Goal: Transaction & Acquisition: Purchase product/service

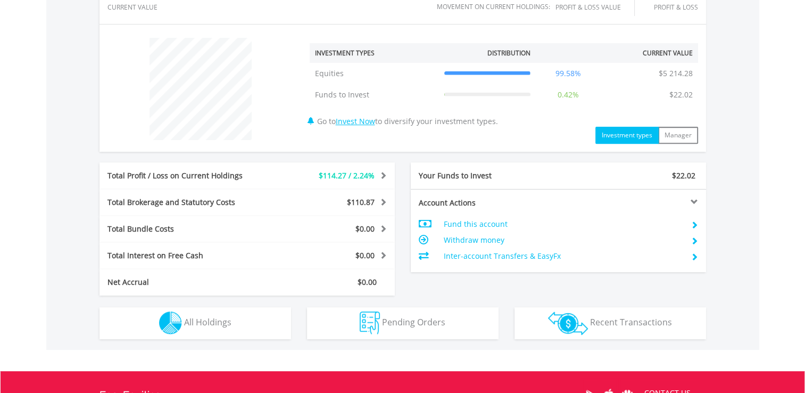
scroll to position [392, 0]
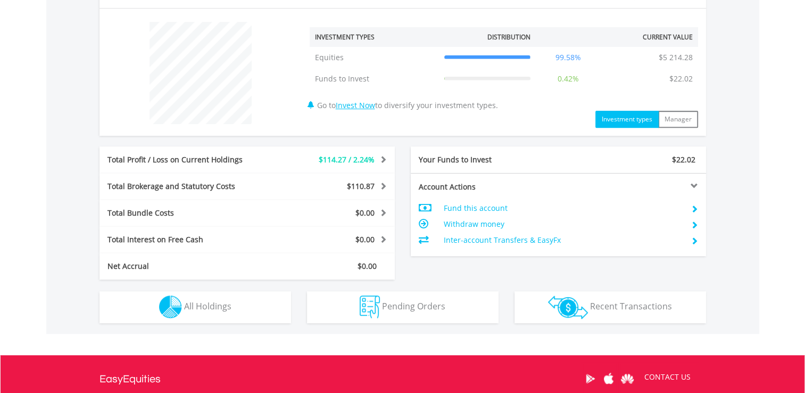
click at [243, 324] on div "$5 236.30 CURRENT VALUE Movement on Current Holdings: $114.27 Profit & Loss Val…" at bounding box center [402, 136] width 713 height 396
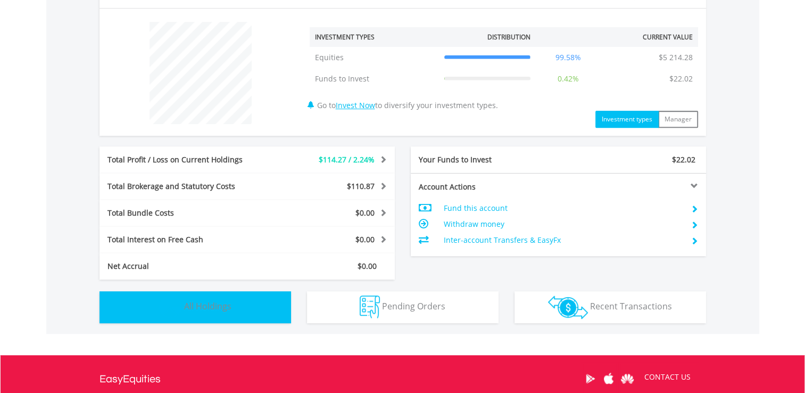
click at [242, 320] on button "Holdings All Holdings" at bounding box center [196, 307] width 192 height 32
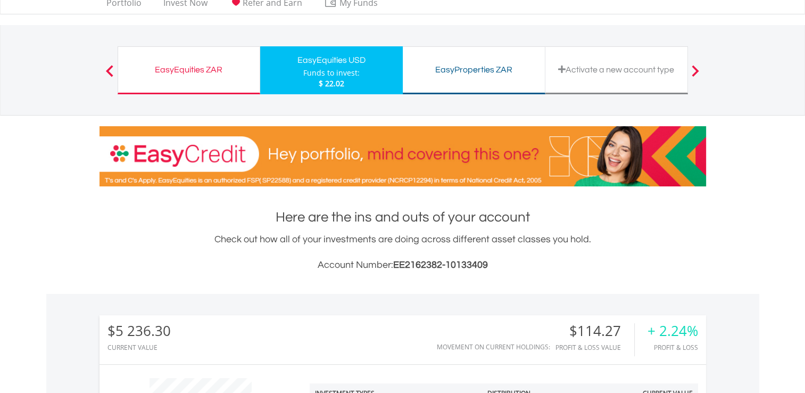
scroll to position [0, 0]
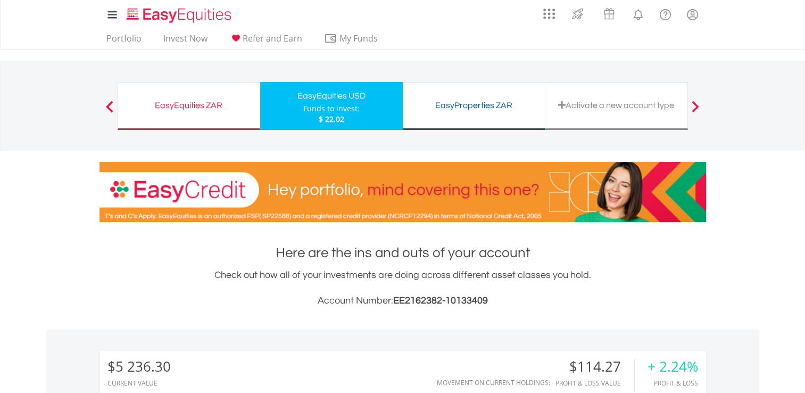
click at [202, 105] on div "EasyEquities ZAR" at bounding box center [189, 105] width 129 height 15
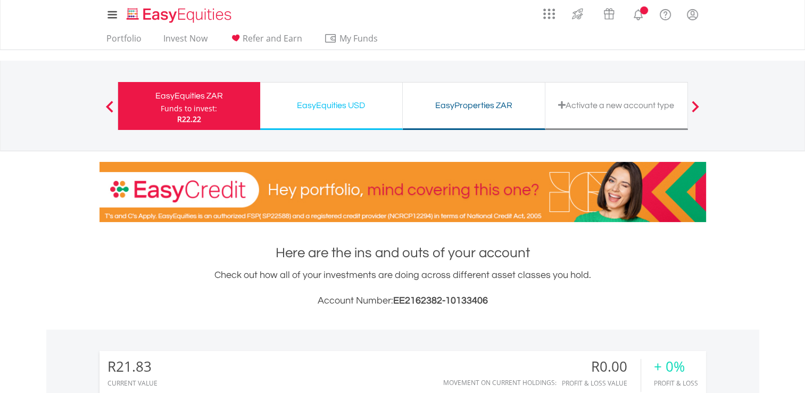
scroll to position [102, 202]
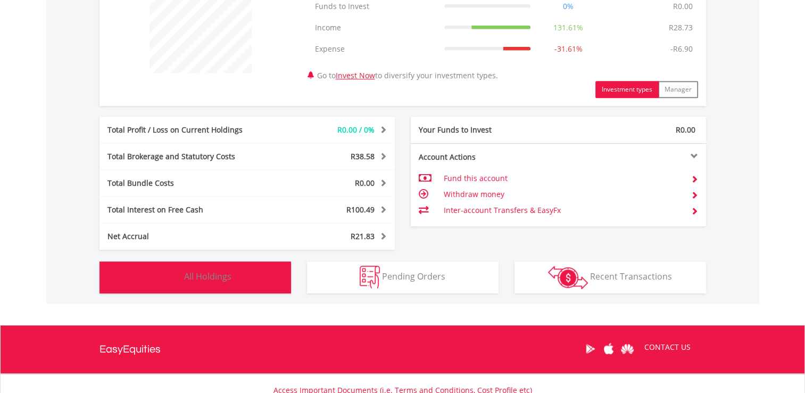
click at [252, 270] on button "Holdings All Holdings" at bounding box center [196, 277] width 192 height 32
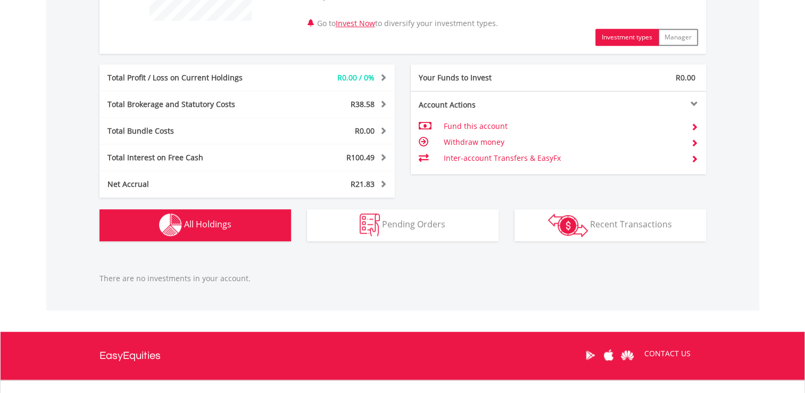
scroll to position [495, 0]
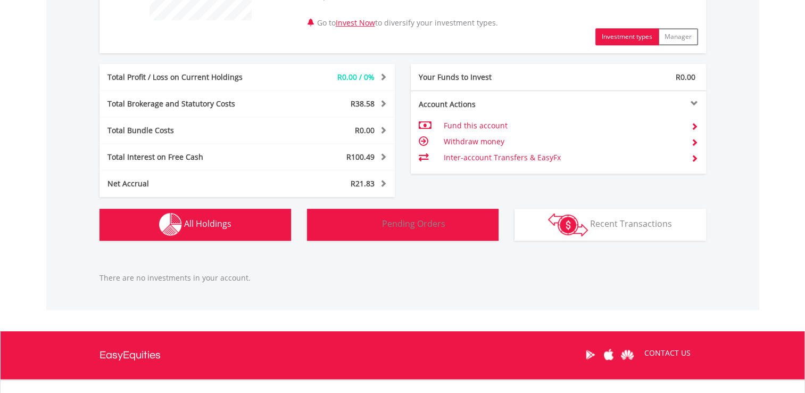
click at [451, 218] on button "Pending Orders Pending Orders" at bounding box center [403, 225] width 192 height 32
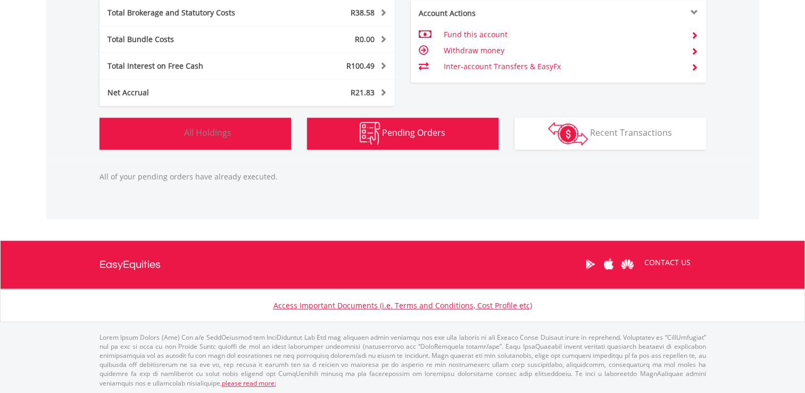
click at [254, 145] on button "Holdings All Holdings" at bounding box center [196, 134] width 192 height 32
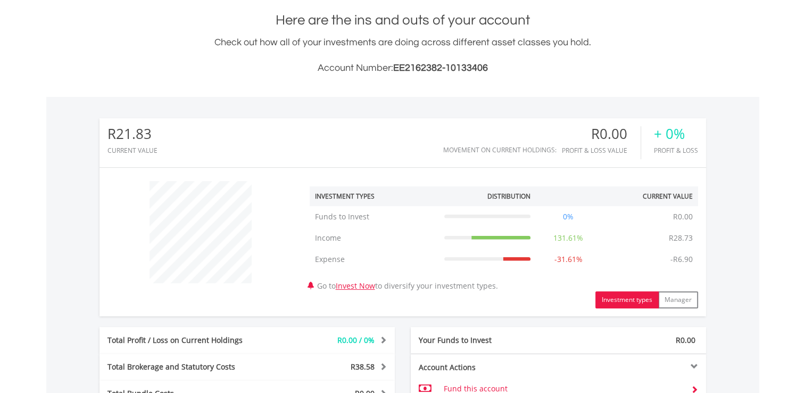
scroll to position [228, 0]
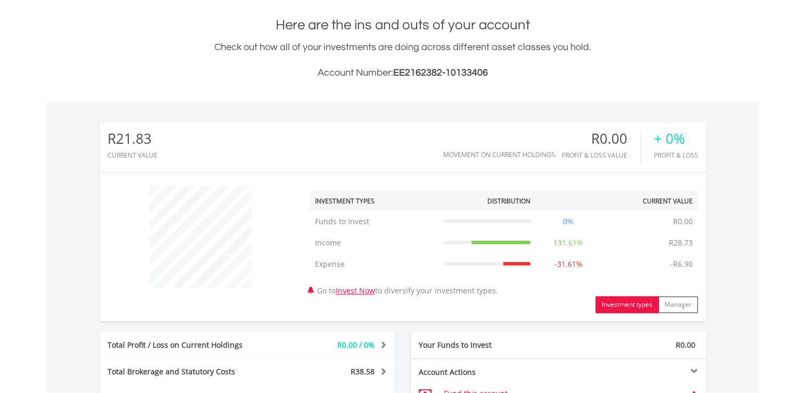
click at [568, 244] on td "131.61%" at bounding box center [568, 242] width 65 height 21
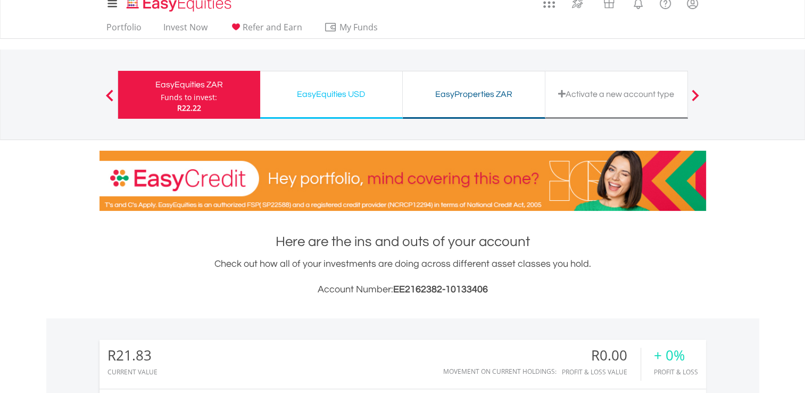
scroll to position [10, 0]
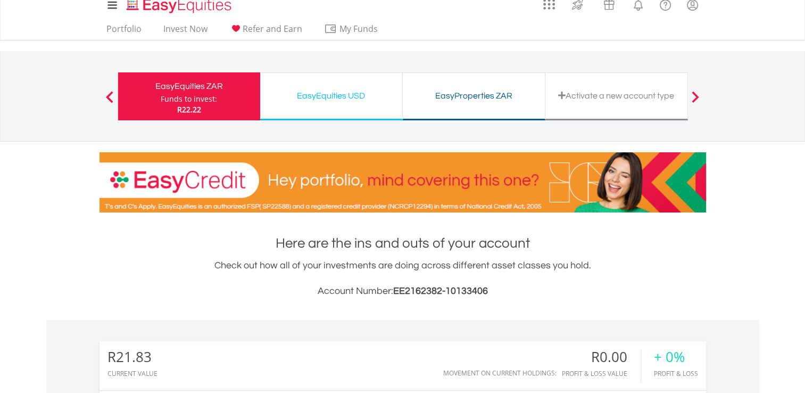
click at [359, 98] on div "EasyEquities USD" at bounding box center [331, 95] width 129 height 15
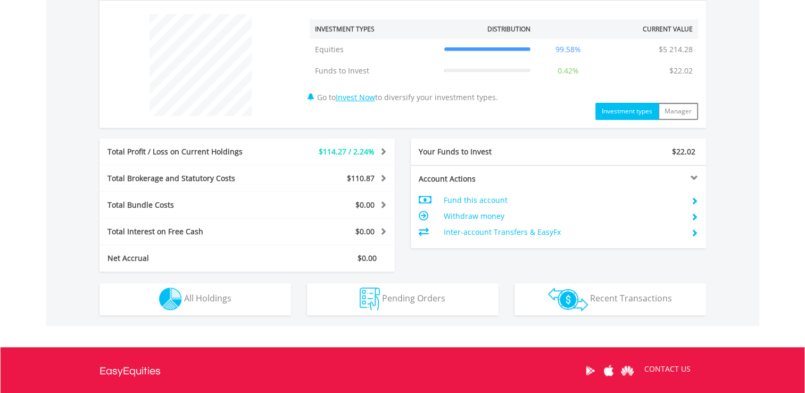
scroll to position [400, 0]
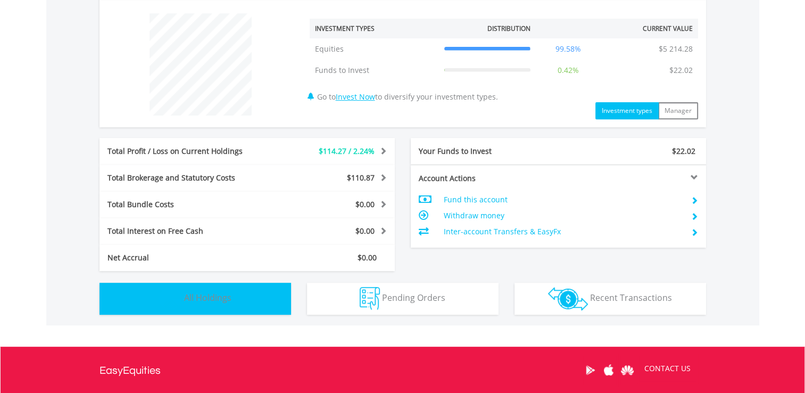
click at [232, 301] on button "Holdings All Holdings" at bounding box center [196, 299] width 192 height 32
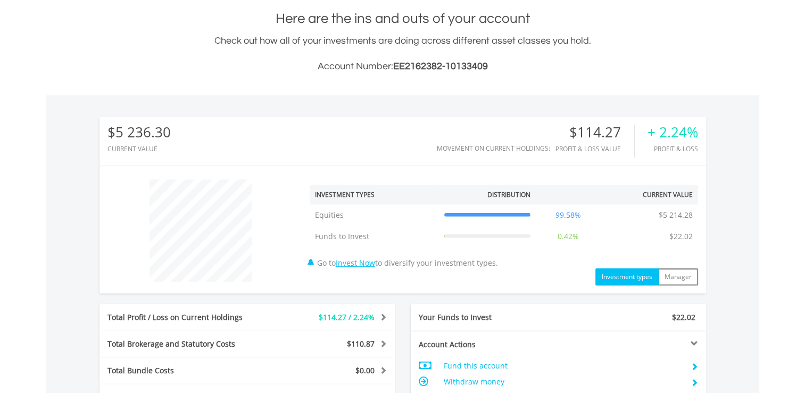
scroll to position [0, 0]
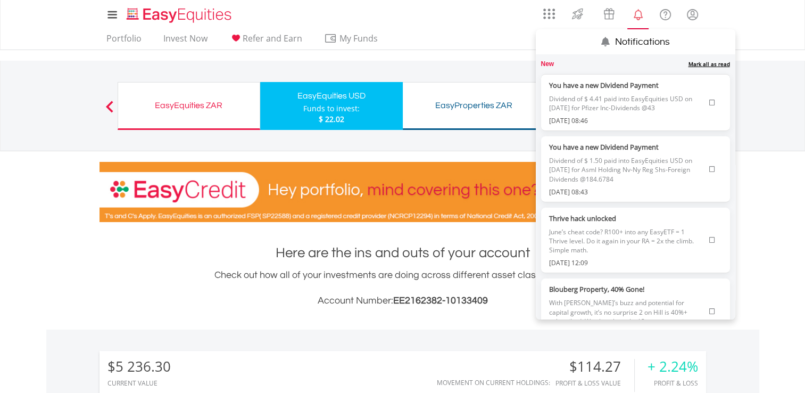
click at [691, 68] on div "New 23 Mark all as read" at bounding box center [635, 64] width 189 height 9
click at [691, 63] on link "Mark all as read" at bounding box center [710, 63] width 42 height 7
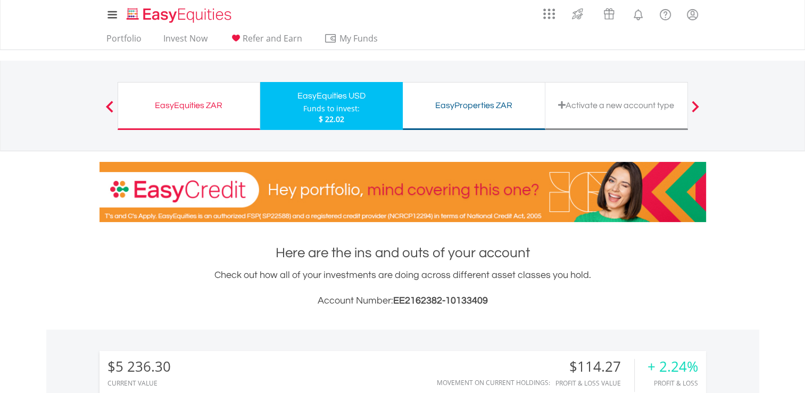
click at [374, 65] on div "EasyEquities ZAR Funds to invest: $ 22.02 EasyEquities USD Funds to invest: $ 2…" at bounding box center [403, 106] width 571 height 90
click at [191, 114] on div "EasyEquities ZAR Funds to invest: $ 22.02" at bounding box center [189, 106] width 143 height 48
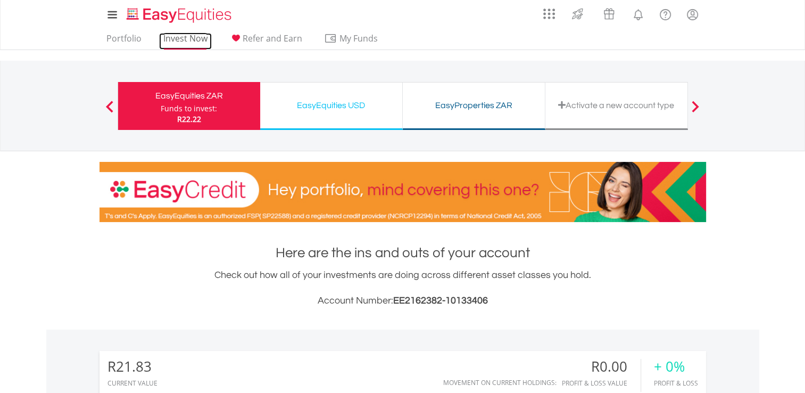
click at [177, 41] on link "Invest Now" at bounding box center [185, 41] width 53 height 16
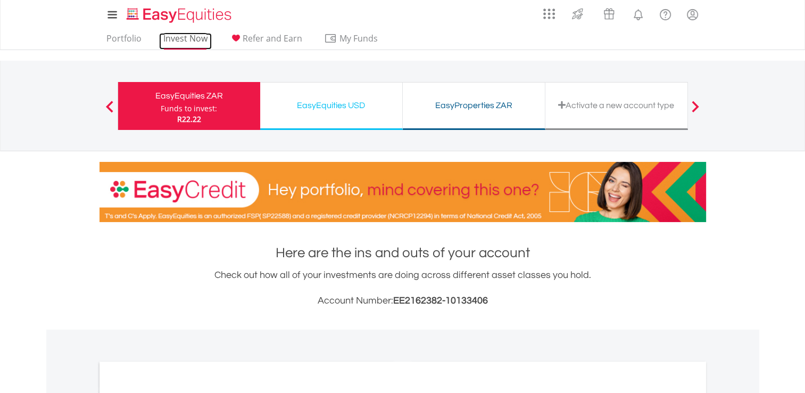
click at [199, 44] on link "Invest Now" at bounding box center [185, 41] width 53 height 16
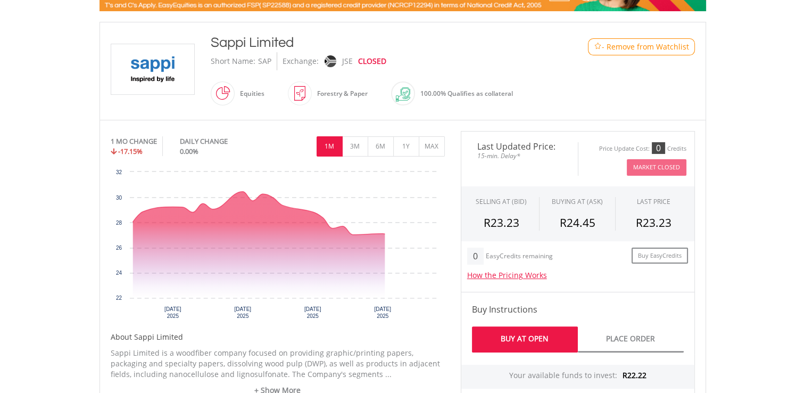
scroll to position [230, 0]
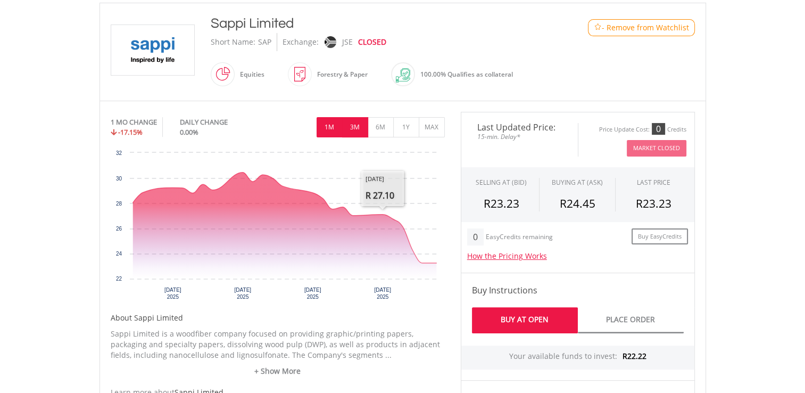
click at [351, 123] on button "3M" at bounding box center [355, 127] width 26 height 20
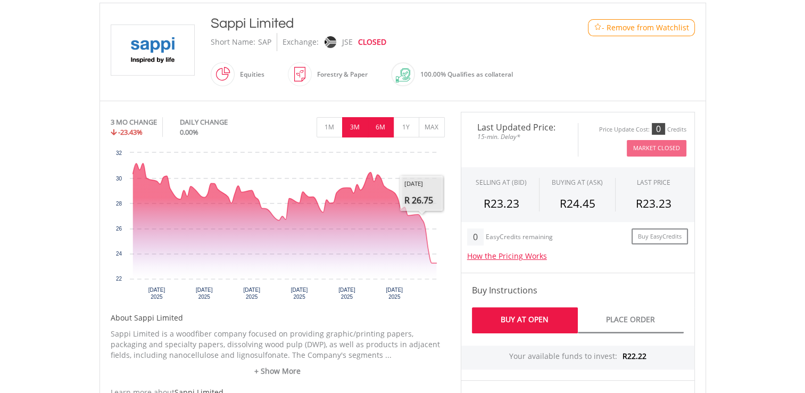
click at [380, 133] on button "6M" at bounding box center [381, 127] width 26 height 20
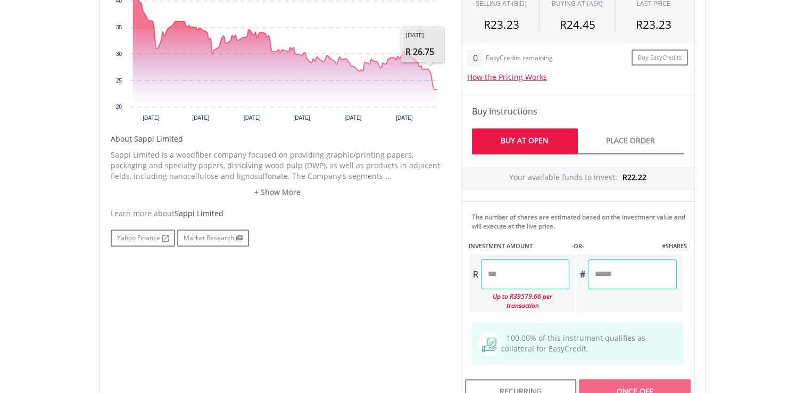
scroll to position [409, 0]
click at [287, 195] on link "+ Show More" at bounding box center [278, 192] width 334 height 11
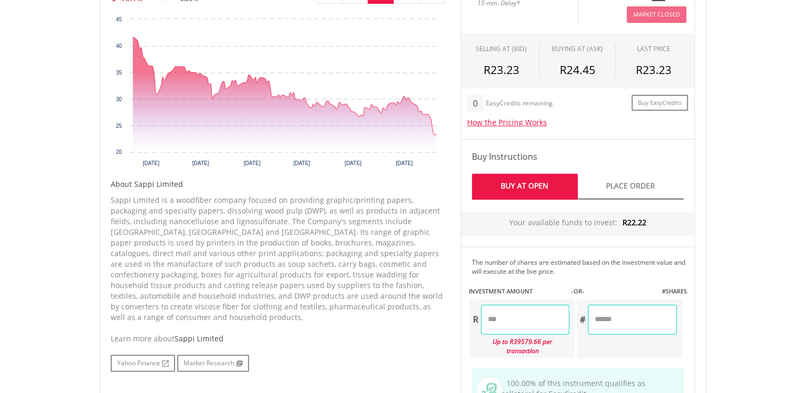
scroll to position [364, 0]
click at [172, 354] on link "Yahoo Finance" at bounding box center [143, 362] width 64 height 17
click at [198, 354] on link "Market Research" at bounding box center [213, 362] width 72 height 17
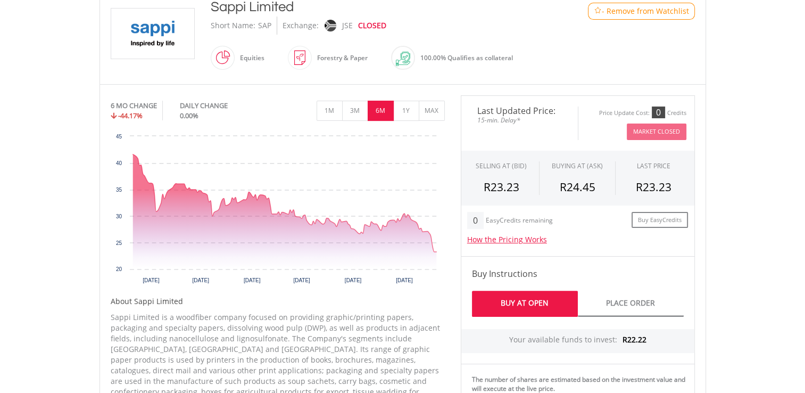
scroll to position [247, 0]
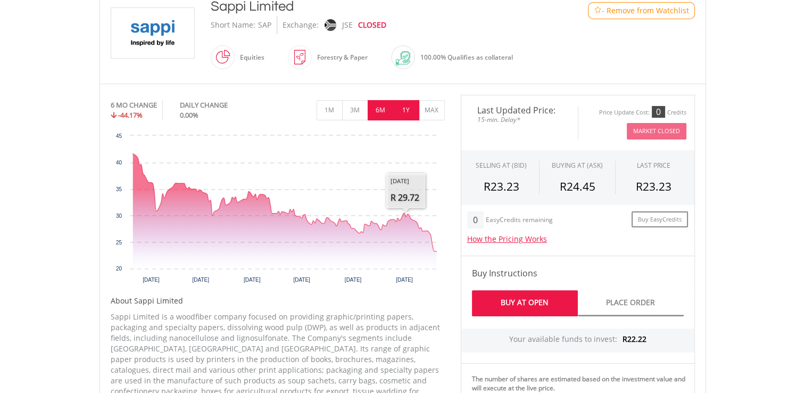
click at [403, 117] on button "1Y" at bounding box center [406, 110] width 26 height 20
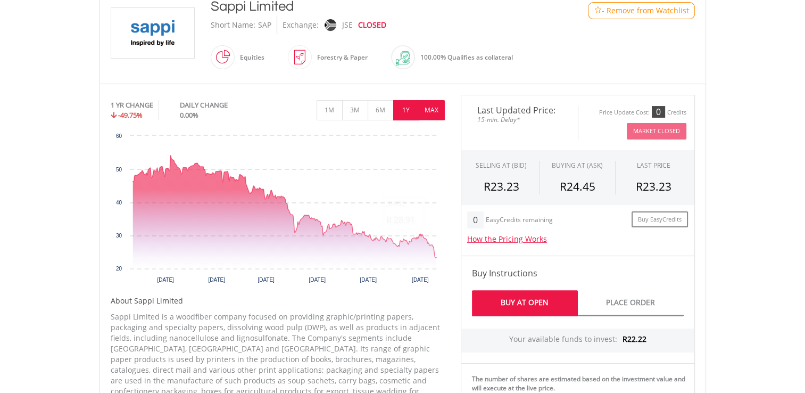
click at [433, 105] on button "MAX" at bounding box center [432, 110] width 26 height 20
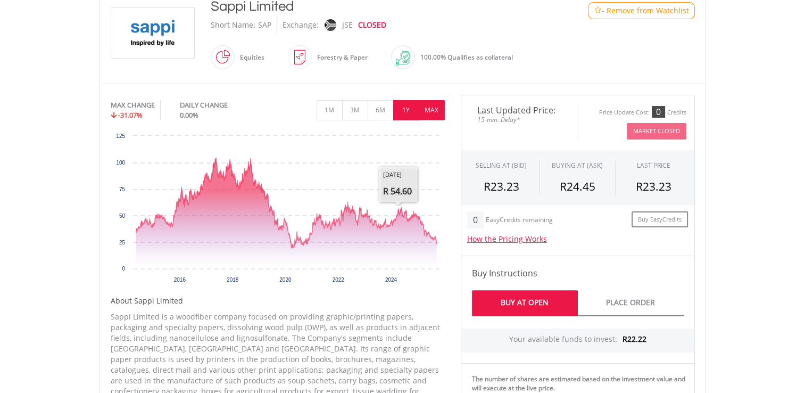
click at [404, 107] on button "1Y" at bounding box center [406, 110] width 26 height 20
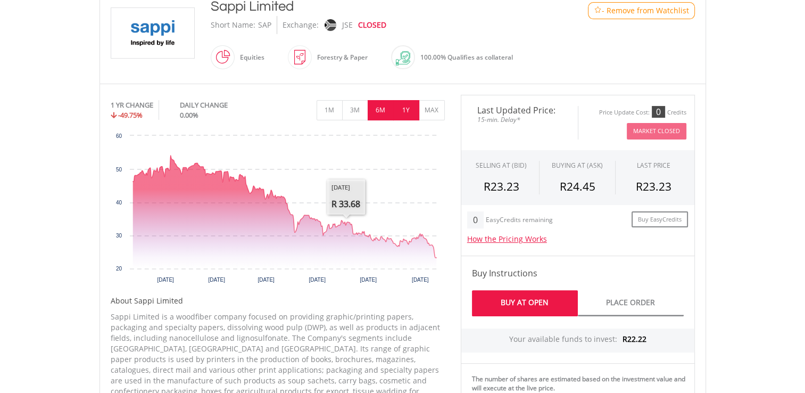
click at [378, 112] on button "6M" at bounding box center [381, 110] width 26 height 20
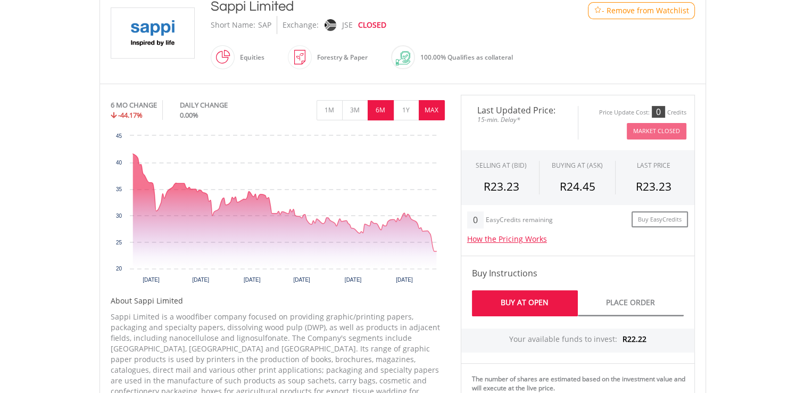
click at [431, 111] on button "MAX" at bounding box center [432, 110] width 26 height 20
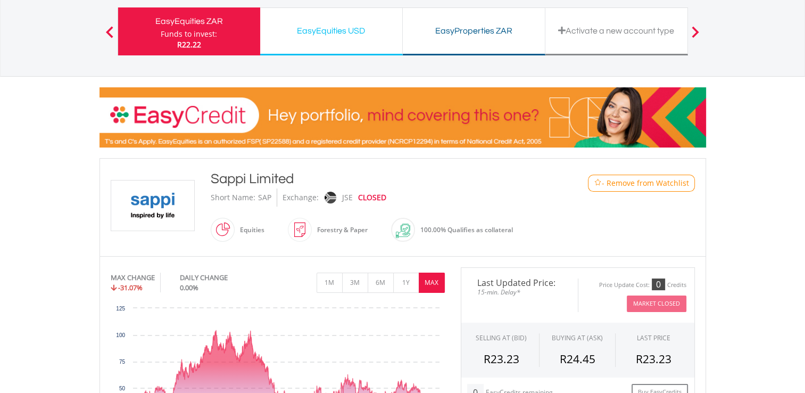
scroll to position [0, 0]
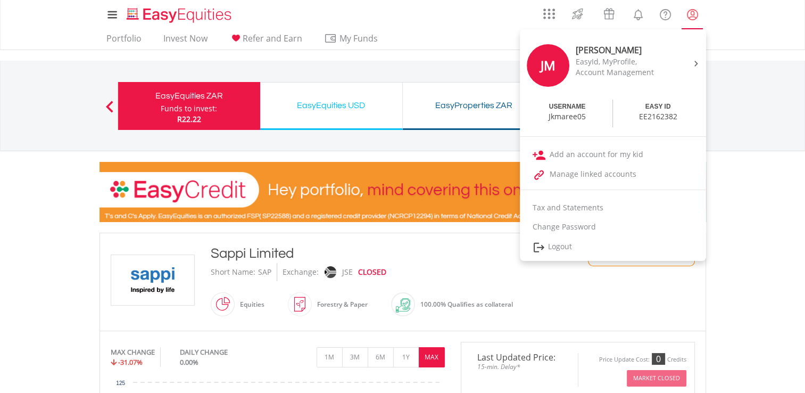
click at [691, 15] on lord-icon "My Profile" at bounding box center [692, 14] width 13 height 13
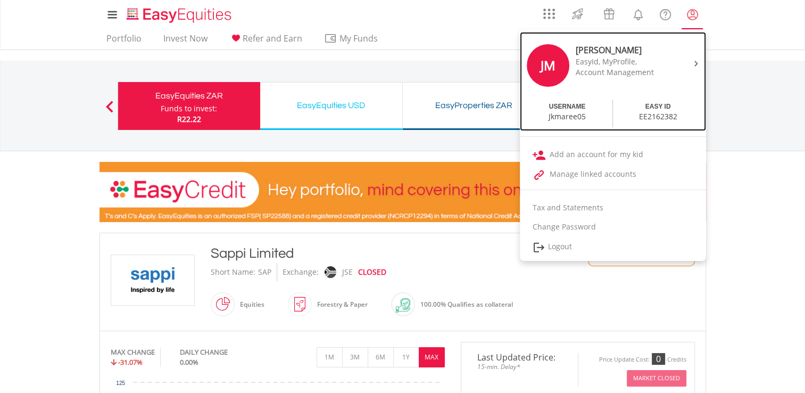
click at [691, 72] on div "JM Jayden Maree EasyId, MyProfile, Account Management" at bounding box center [613, 66] width 181 height 61
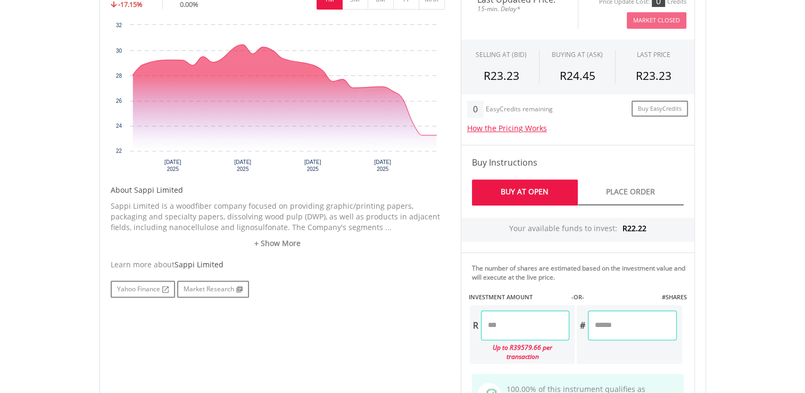
scroll to position [377, 0]
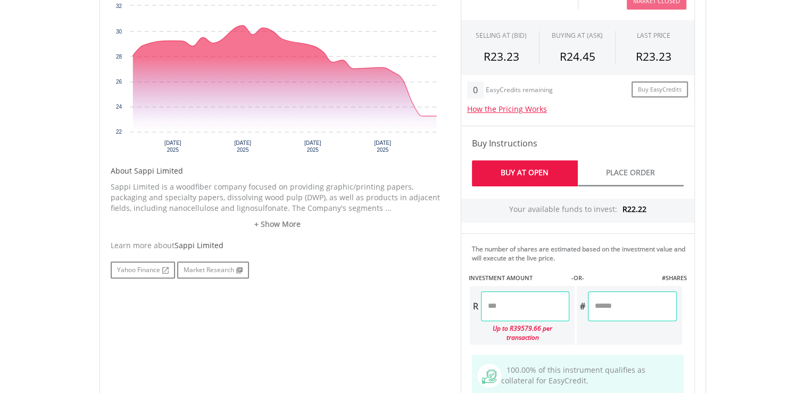
click at [522, 304] on input "number" at bounding box center [525, 306] width 88 height 30
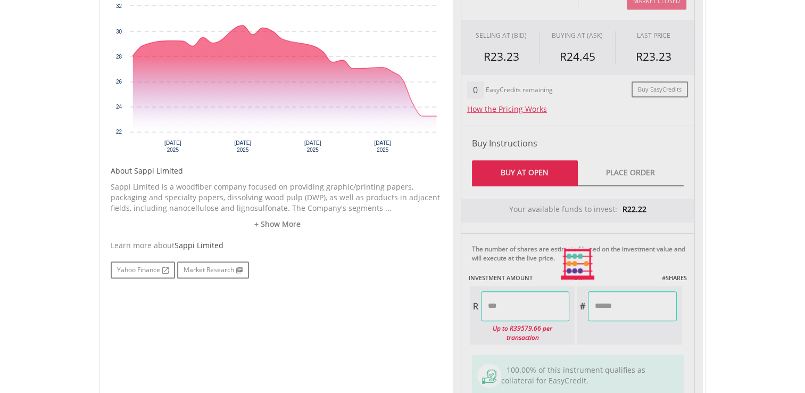
type input "*****"
type input "******"
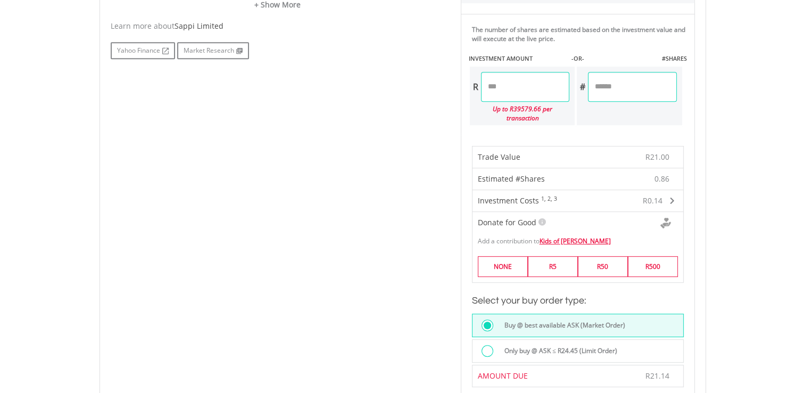
scroll to position [670, 0]
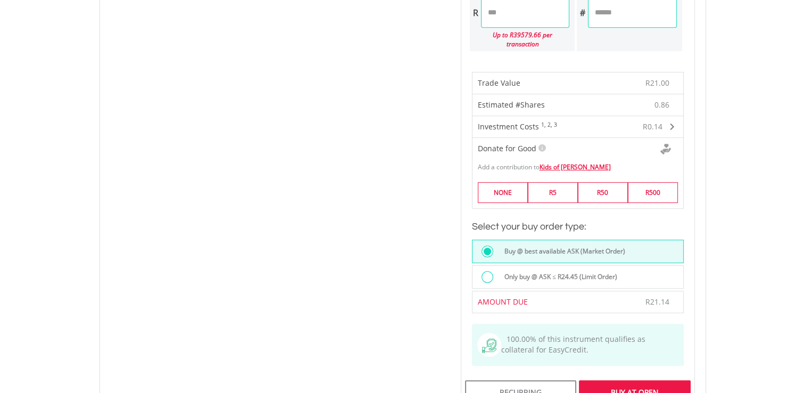
click at [646, 380] on div "Buy At Open" at bounding box center [634, 392] width 111 height 24
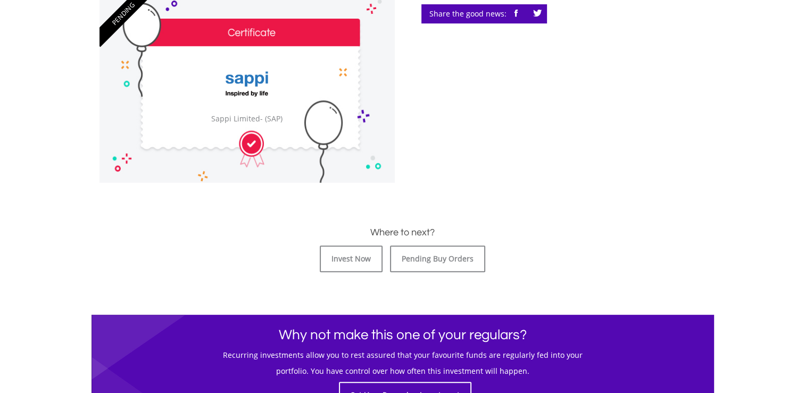
scroll to position [344, 0]
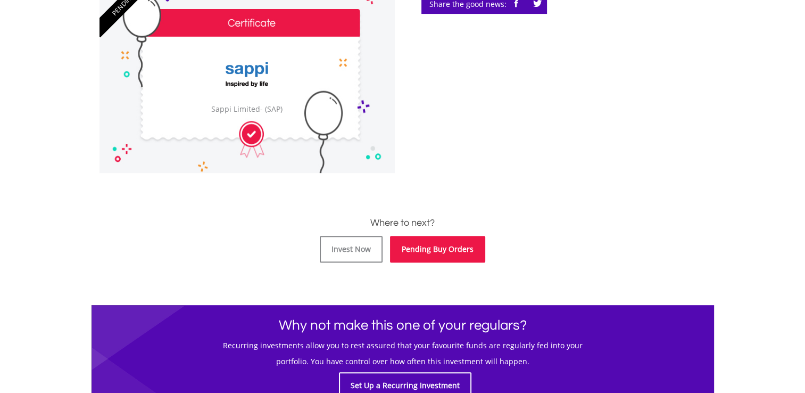
drag, startPoint x: 465, startPoint y: 246, endPoint x: 427, endPoint y: 254, distance: 38.6
click at [427, 254] on link "Pending Buy Orders" at bounding box center [437, 249] width 95 height 27
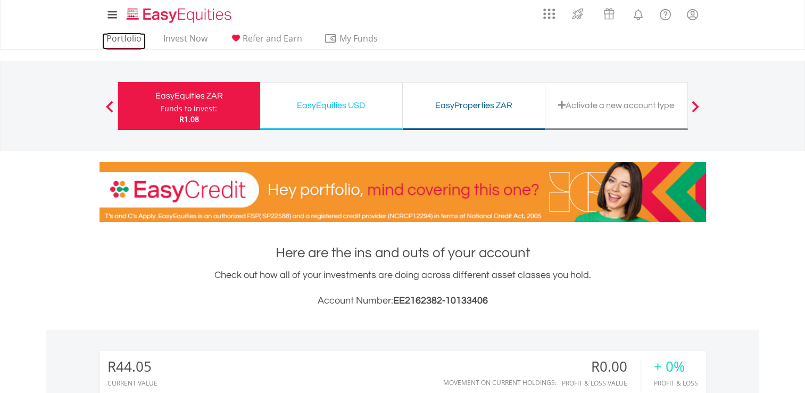
click at [133, 42] on link "Portfolio" at bounding box center [124, 41] width 44 height 16
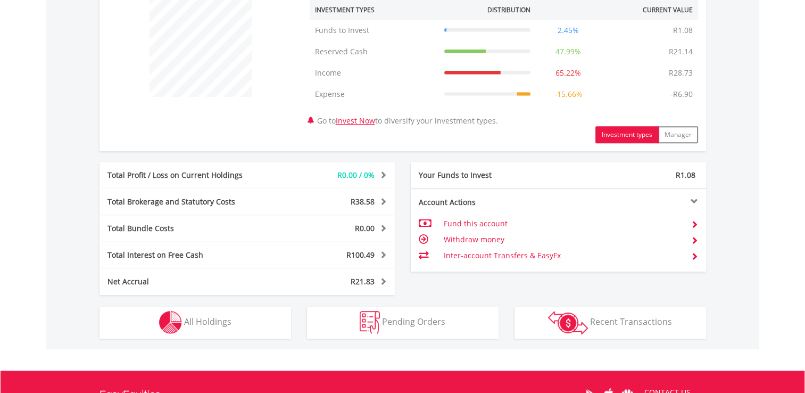
scroll to position [422, 0]
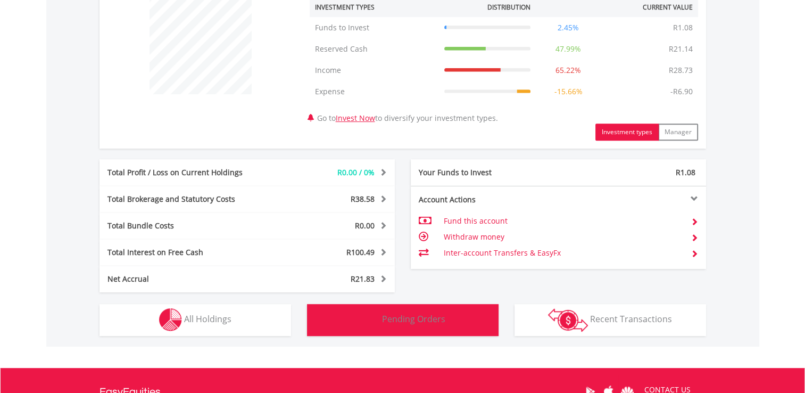
click at [423, 322] on span "Pending Orders" at bounding box center [413, 319] width 63 height 12
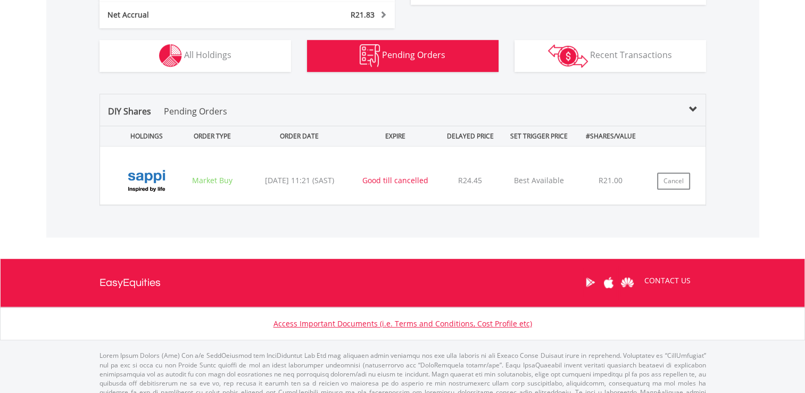
scroll to position [703, 0]
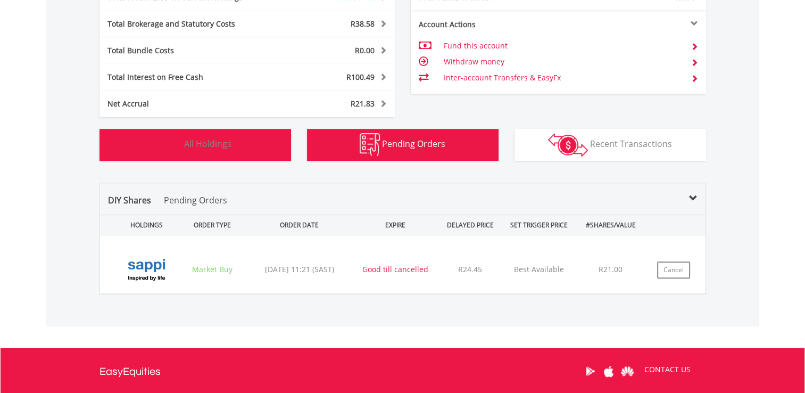
click at [238, 143] on button "Holdings All Holdings" at bounding box center [196, 145] width 192 height 32
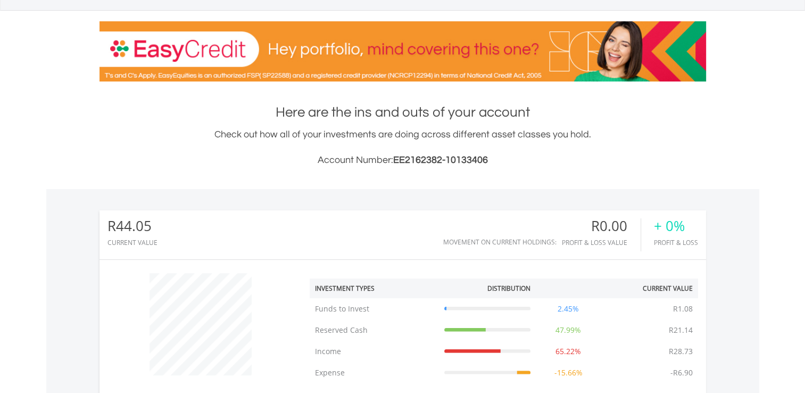
scroll to position [0, 0]
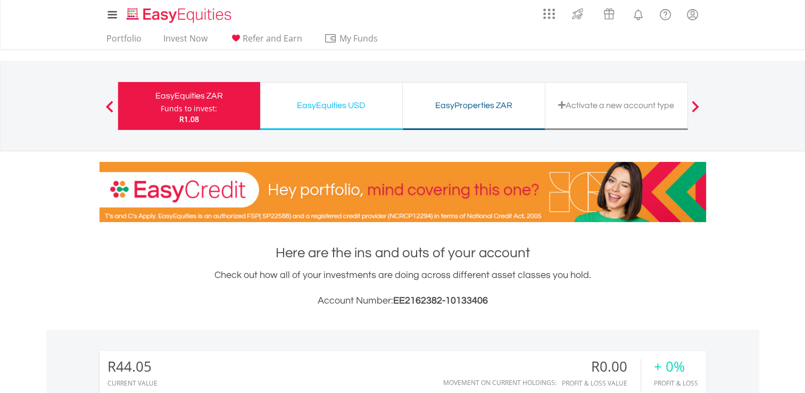
click at [334, 103] on div "EasyEquities USD" at bounding box center [331, 105] width 129 height 15
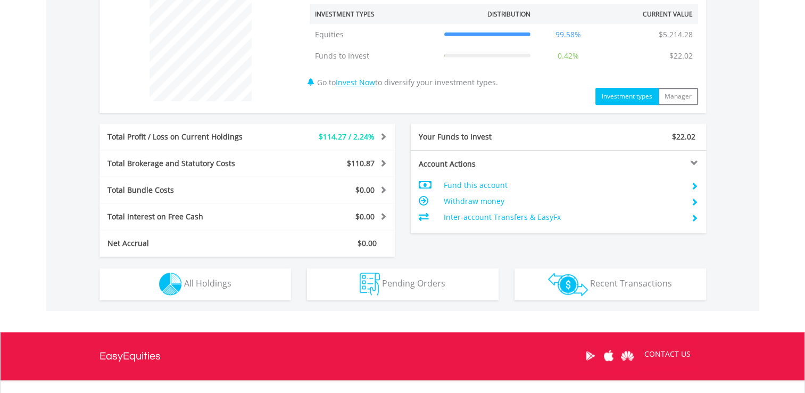
scroll to position [417, 0]
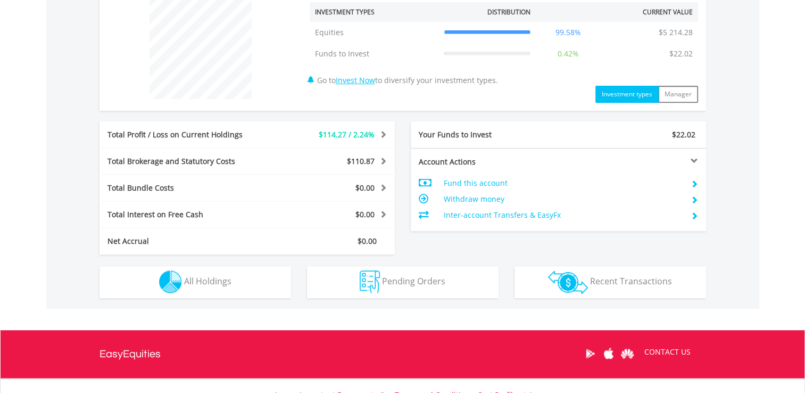
click at [696, 217] on span at bounding box center [694, 215] width 7 height 7
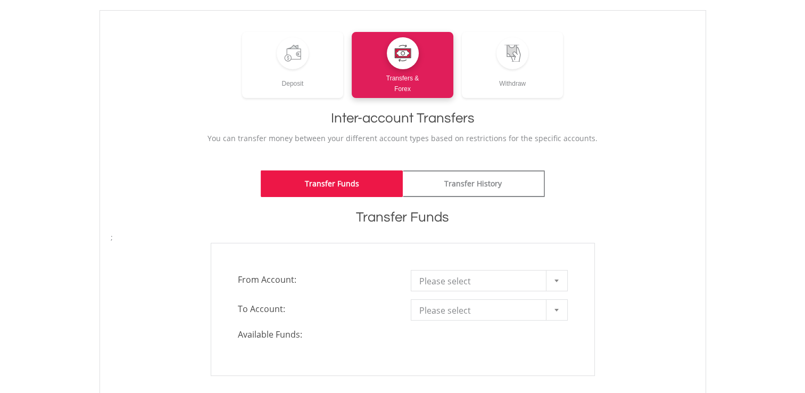
scroll to position [122, 0]
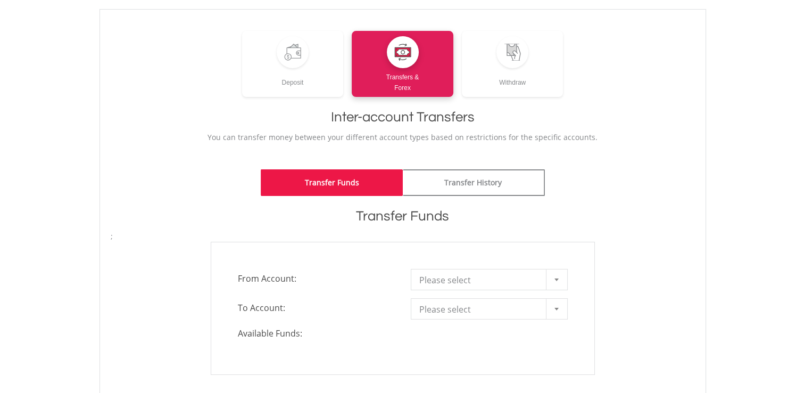
click at [540, 278] on span "Please select" at bounding box center [481, 279] width 124 height 21
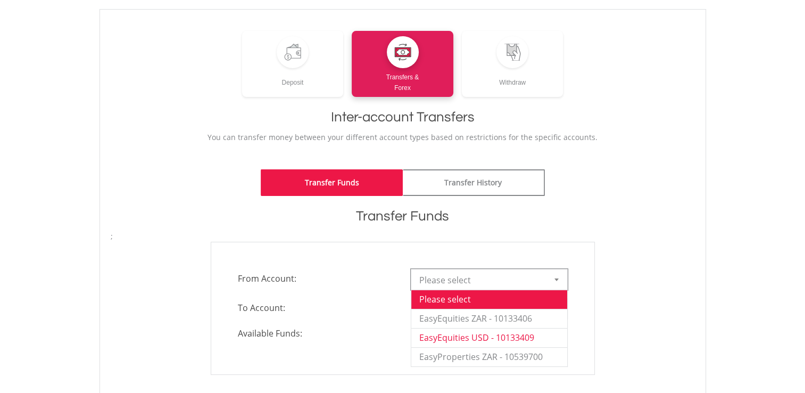
click at [529, 337] on li "EasyEquities USD - 10133409" at bounding box center [489, 337] width 156 height 19
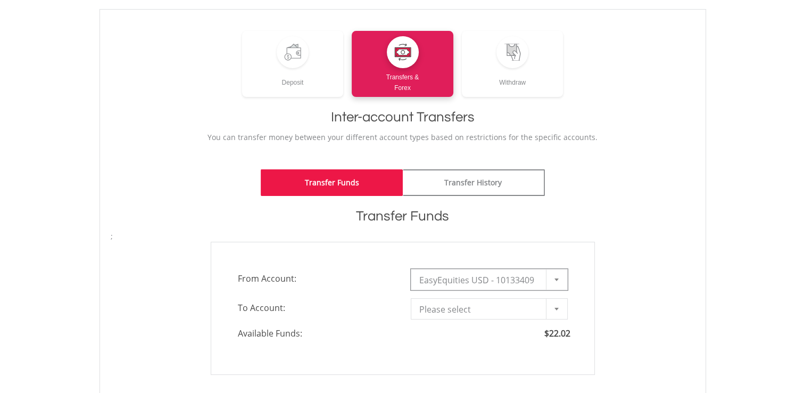
click at [510, 309] on span "Please select" at bounding box center [481, 309] width 124 height 21
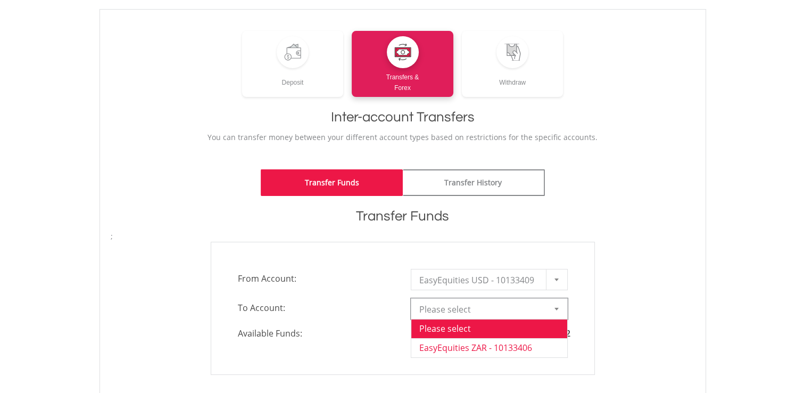
click at [504, 351] on li "EasyEquities ZAR - 10133406" at bounding box center [489, 347] width 156 height 19
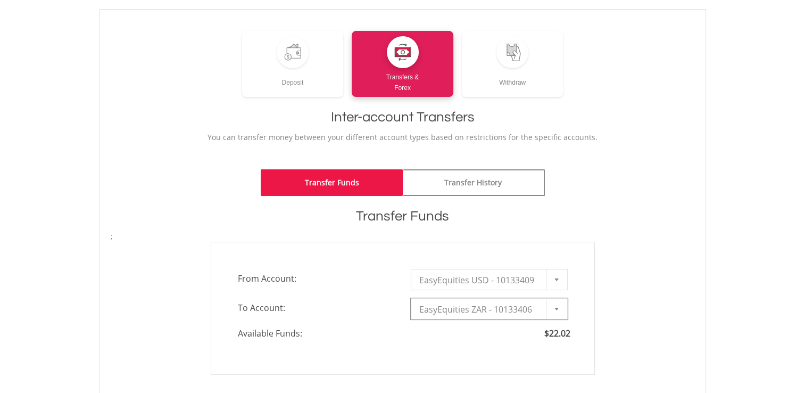
type input "*"
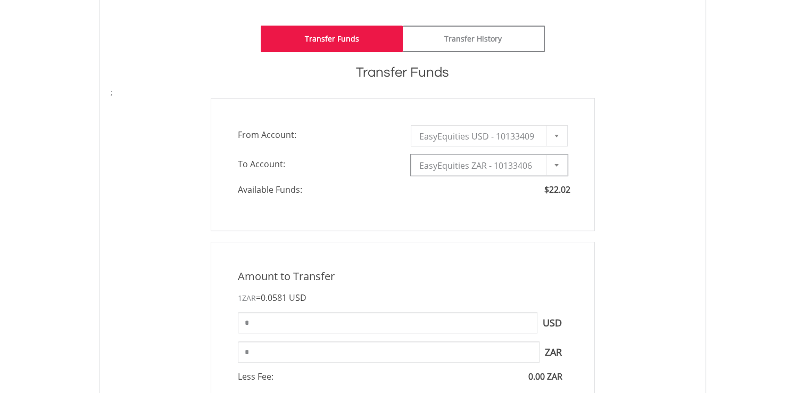
scroll to position [266, 0]
click at [453, 321] on input "*" at bounding box center [388, 322] width 300 height 21
type input "*****"
type input "******"
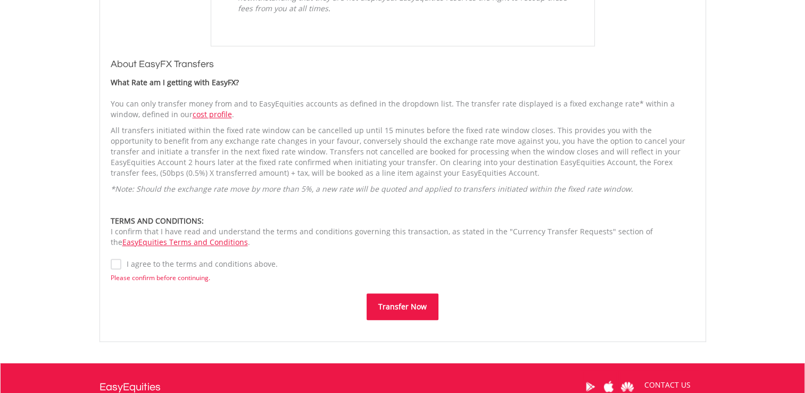
scroll to position [720, 0]
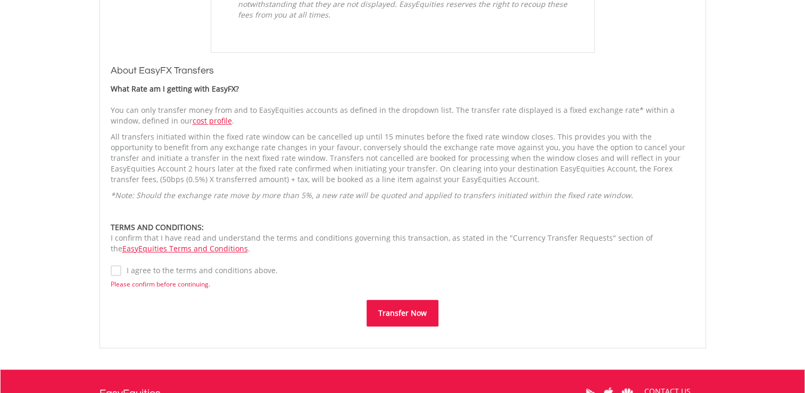
click at [121, 270] on label "I agree to the terms and conditions above." at bounding box center [199, 270] width 156 height 11
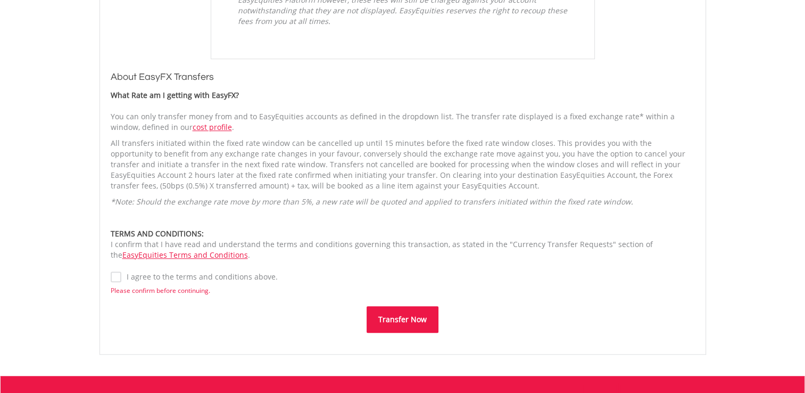
scroll to position [715, 0]
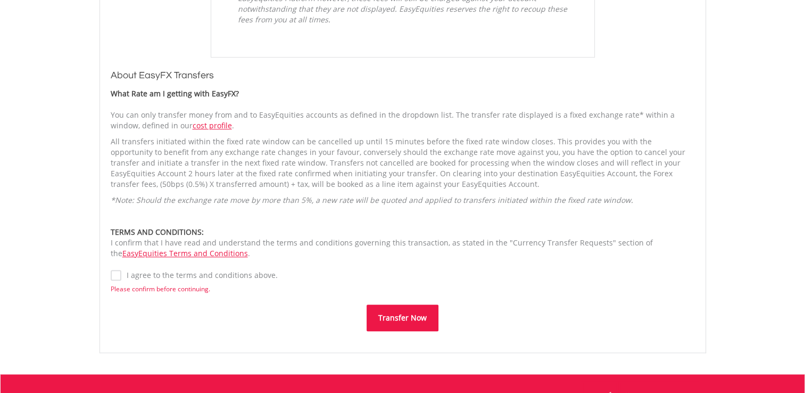
click at [394, 316] on button "Transfer Now" at bounding box center [403, 317] width 72 height 27
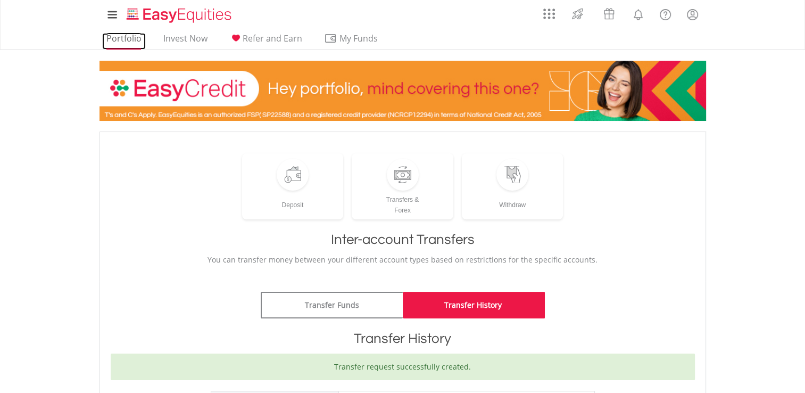
click at [125, 42] on link "Portfolio" at bounding box center [124, 41] width 44 height 16
